Goal: Check status: Check status

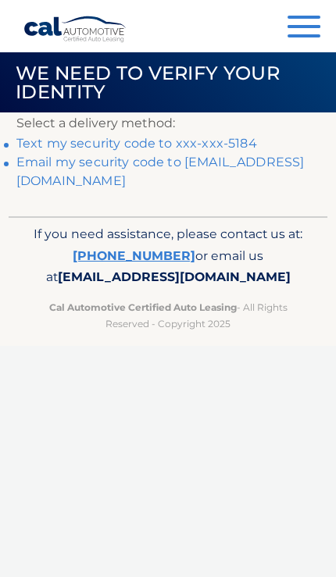
click at [220, 140] on link "Text my security code to xxx-xxx-5184" at bounding box center [136, 143] width 240 height 15
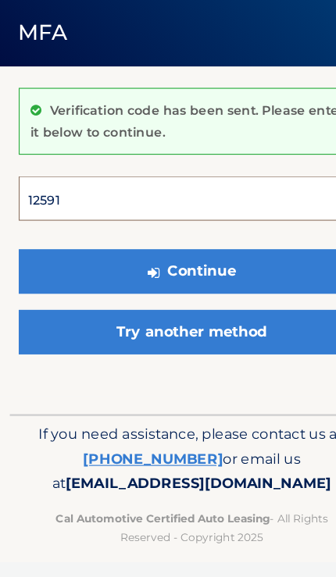
type input "125913"
click at [168, 272] on button "Continue" at bounding box center [167, 291] width 303 height 39
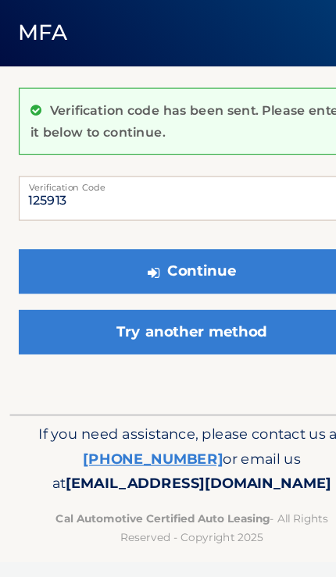
click at [234, 272] on button "Continue" at bounding box center [167, 291] width 303 height 39
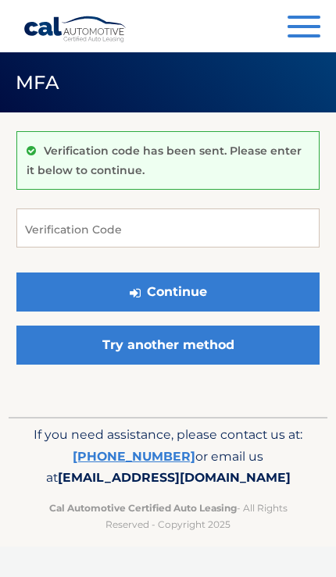
scroll to position [54, 0]
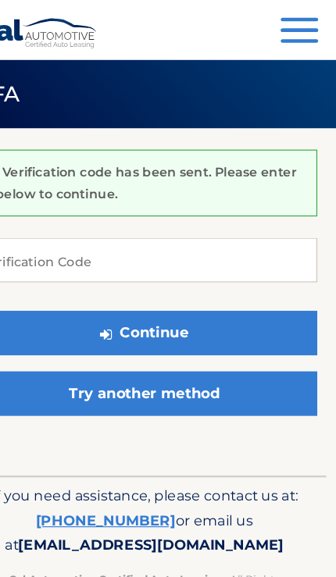
click at [287, 26] on span "button" at bounding box center [303, 26] width 33 height 3
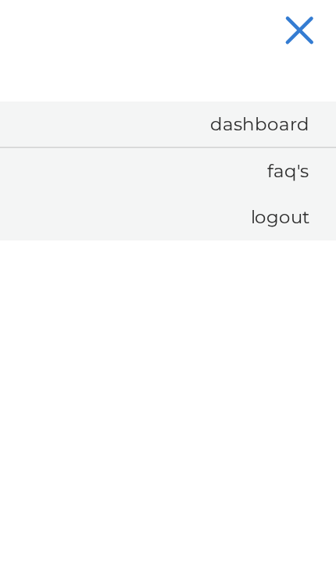
click at [235, 112] on link "Dashboard" at bounding box center [179, 109] width 311 height 40
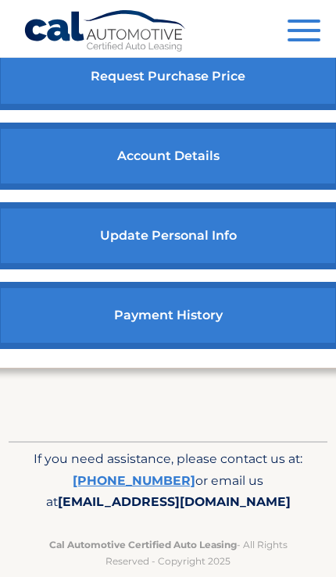
scroll to position [1013, 0]
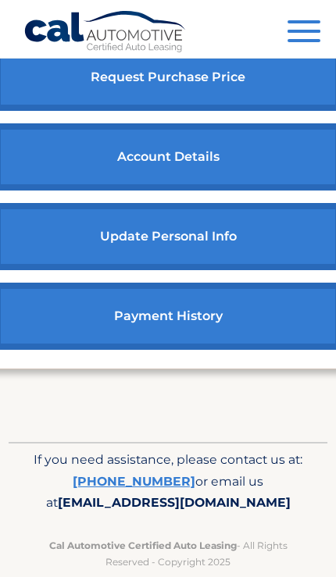
click at [80, 190] on link "account details" at bounding box center [168, 156] width 346 height 67
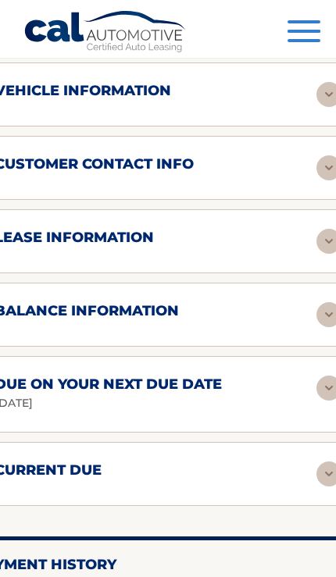
scroll to position [1150, 0]
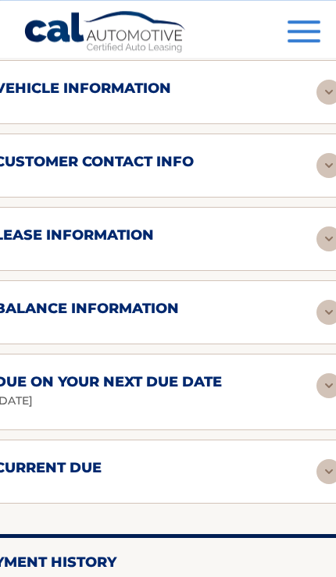
click at [98, 233] on h2 "lease information" at bounding box center [74, 235] width 159 height 18
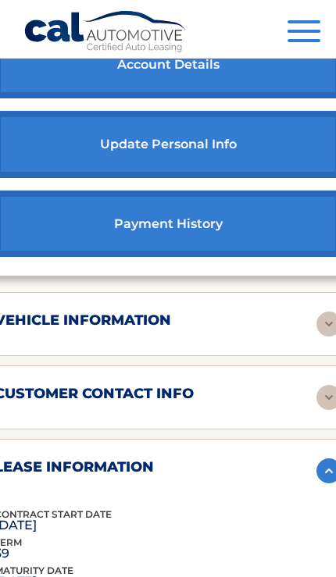
scroll to position [922, 0]
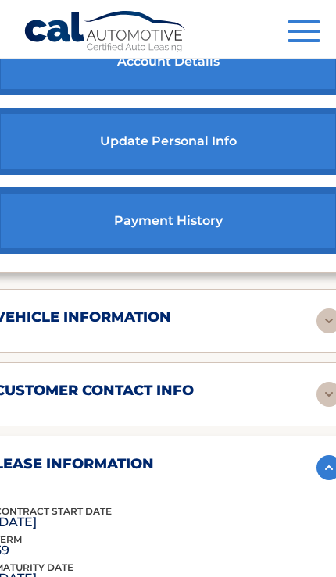
click at [90, 311] on h2 "vehicle information" at bounding box center [83, 317] width 176 height 18
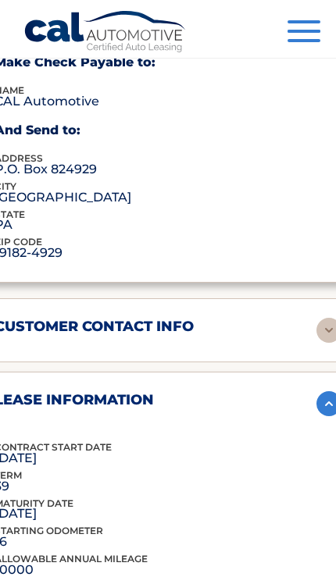
scroll to position [1375, 0]
click at [130, 318] on h2 "customer contact info" at bounding box center [94, 327] width 199 height 18
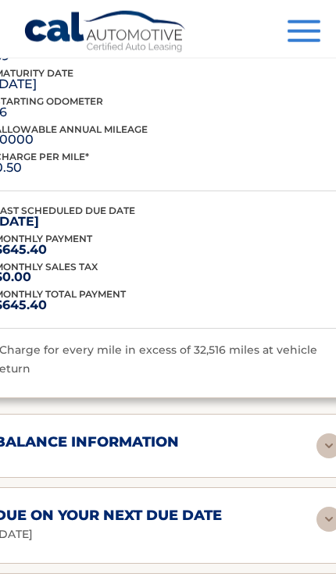
scroll to position [2092, 0]
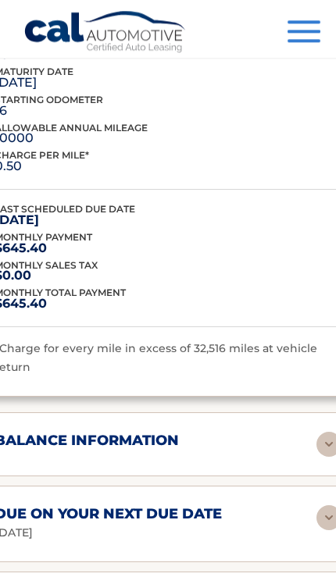
click at [102, 432] on h2 "balance information" at bounding box center [87, 441] width 184 height 18
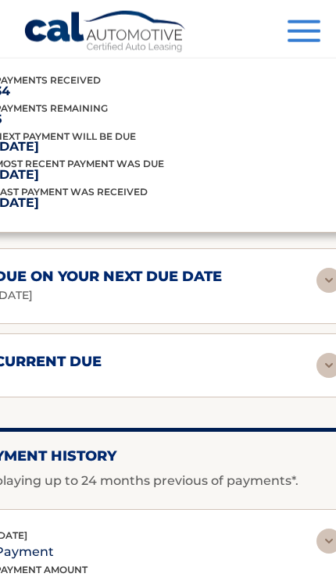
scroll to position [2501, 0]
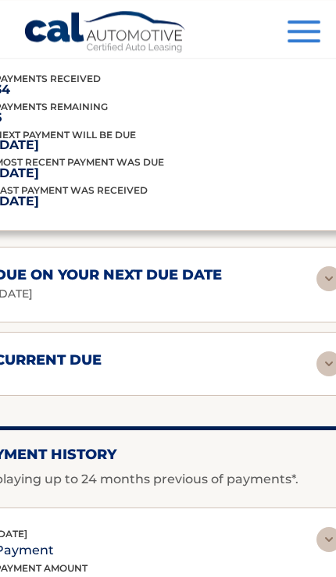
click at [51, 363] on div "current due Late Charges $279.65 Miscelleneous Charges* $0.00 Sales Tax $0.00 p…" at bounding box center [167, 364] width 385 height 64
click at [61, 351] on div "current due" at bounding box center [168, 363] width 346 height 25
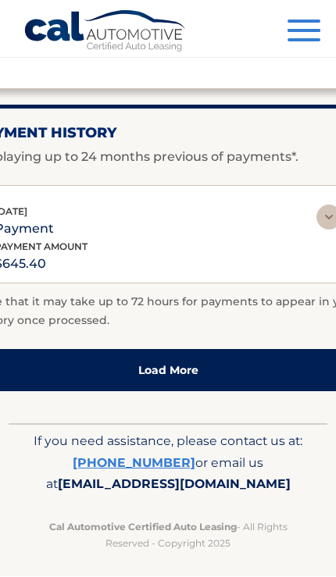
scroll to position [2999, 0]
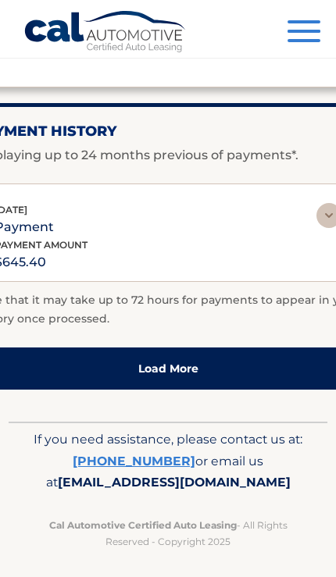
click at [55, 370] on link "Load More" at bounding box center [167, 368] width 385 height 42
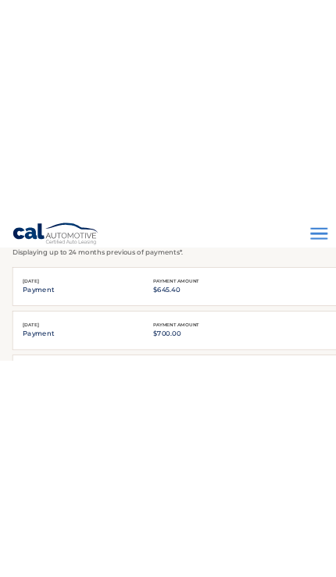
scroll to position [3043, 0]
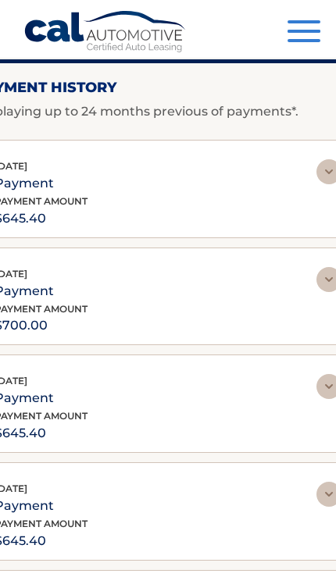
click at [290, 37] on button "Menu" at bounding box center [303, 33] width 33 height 26
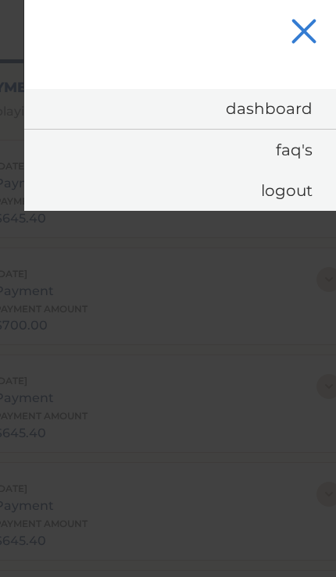
click at [211, 100] on link "Dashboard" at bounding box center [179, 109] width 311 height 40
click at [203, 113] on link "Dashboard" at bounding box center [179, 109] width 311 height 40
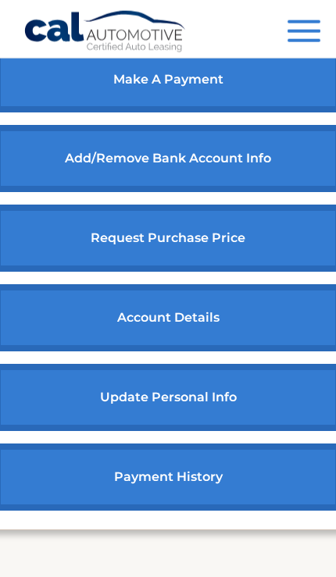
scroll to position [853, 0]
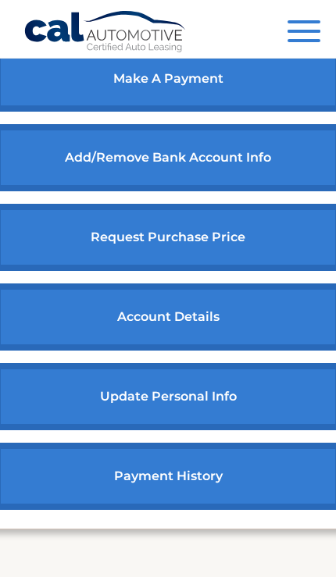
click at [79, 271] on link "request purchase price" at bounding box center [168, 237] width 346 height 67
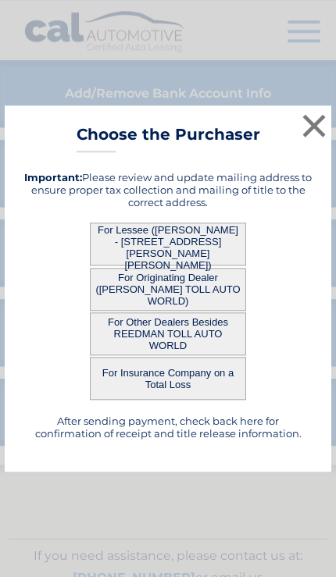
scroll to position [1013, 0]
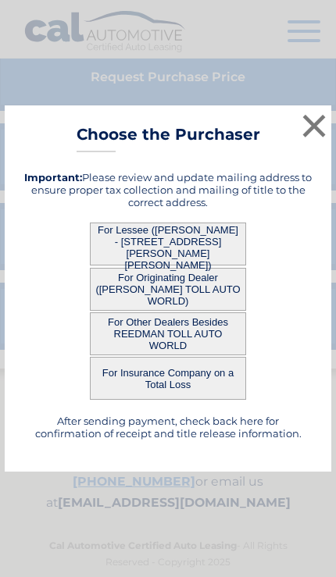
click at [329, 141] on button "×" at bounding box center [313, 125] width 31 height 31
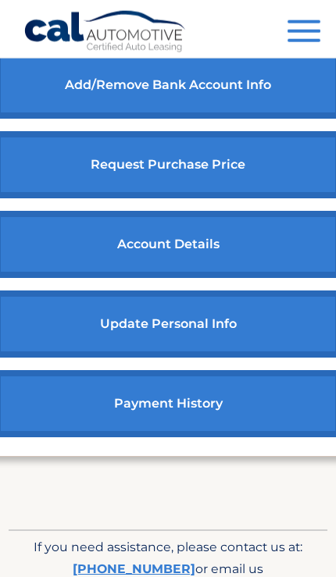
scroll to position [926, 0]
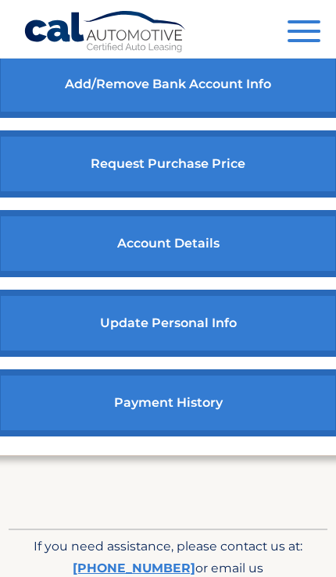
click at [69, 277] on link "account details" at bounding box center [168, 243] width 346 height 67
click at [129, 277] on link "account details" at bounding box center [168, 243] width 346 height 67
click at [97, 277] on link "account details" at bounding box center [168, 243] width 346 height 67
click at [167, 277] on link "account details" at bounding box center [168, 243] width 346 height 67
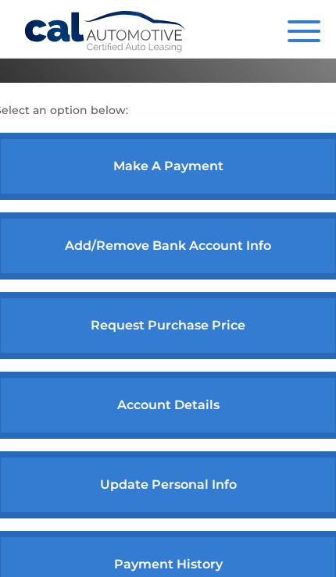
scroll to position [579, 0]
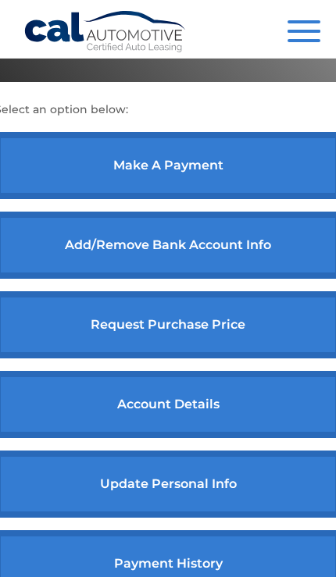
click at [146, 394] on link "account details" at bounding box center [168, 404] width 346 height 67
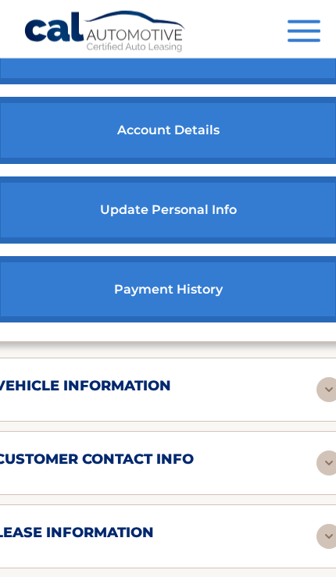
scroll to position [855, 0]
